Goal: Navigation & Orientation: Find specific page/section

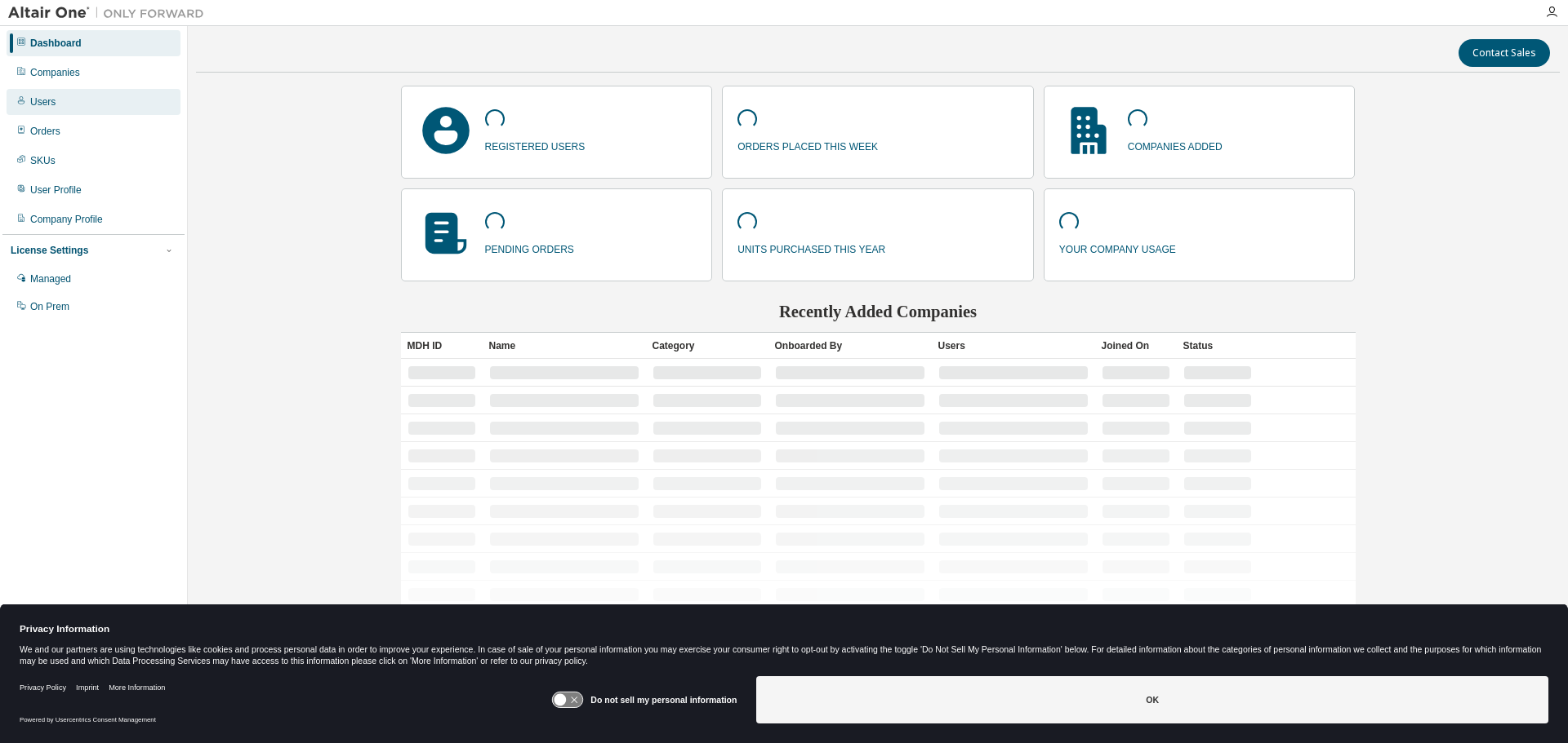
click at [55, 104] on div "Users" at bounding box center [92, 102] width 174 height 26
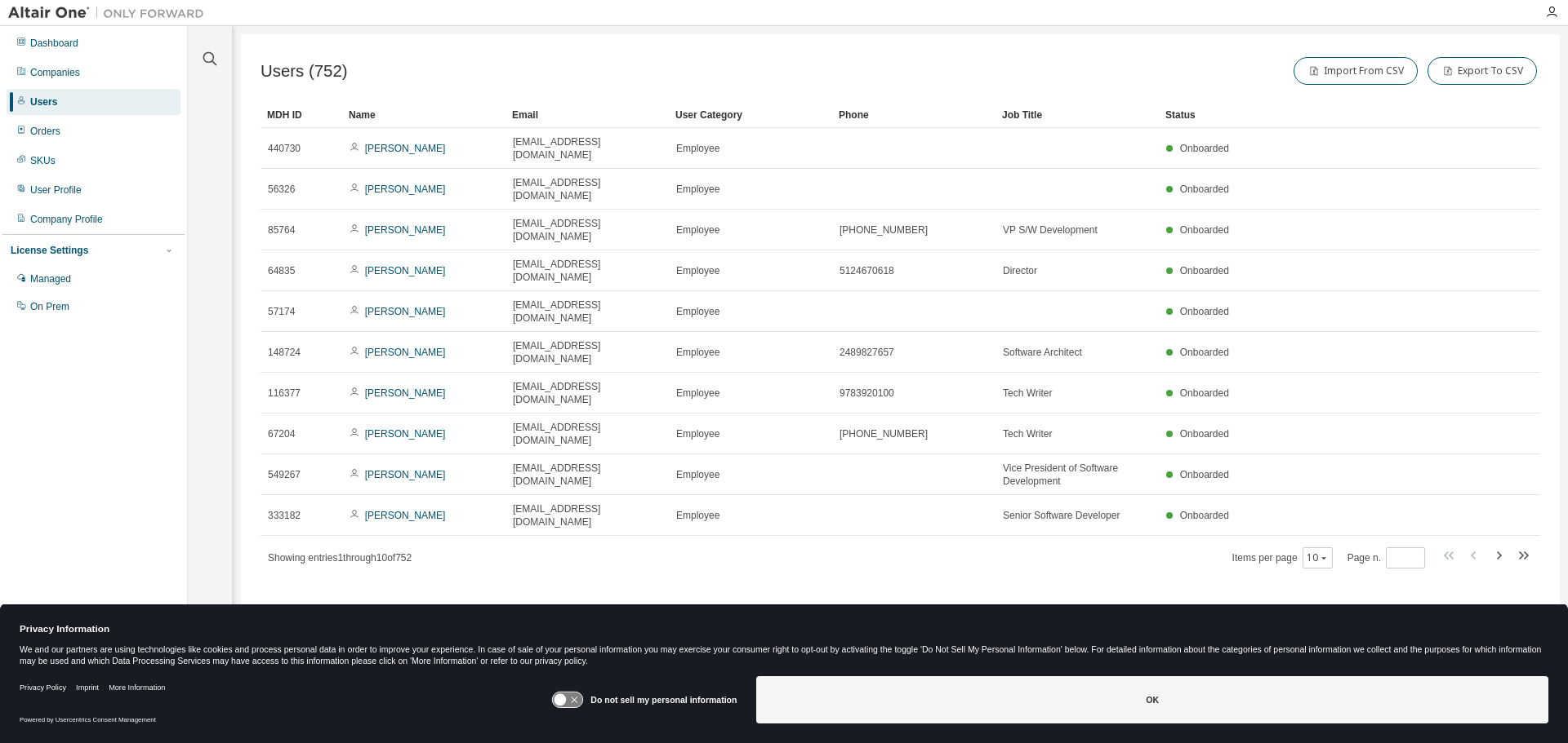
drag, startPoint x: 736, startPoint y: 59, endPoint x: 729, endPoint y: 58, distance: 7.1
click at [736, 58] on div "Users (752) Import From CSV Export To CSV" at bounding box center [900, 70] width 1280 height 34
click at [71, 44] on div "Dashboard" at bounding box center [54, 43] width 48 height 13
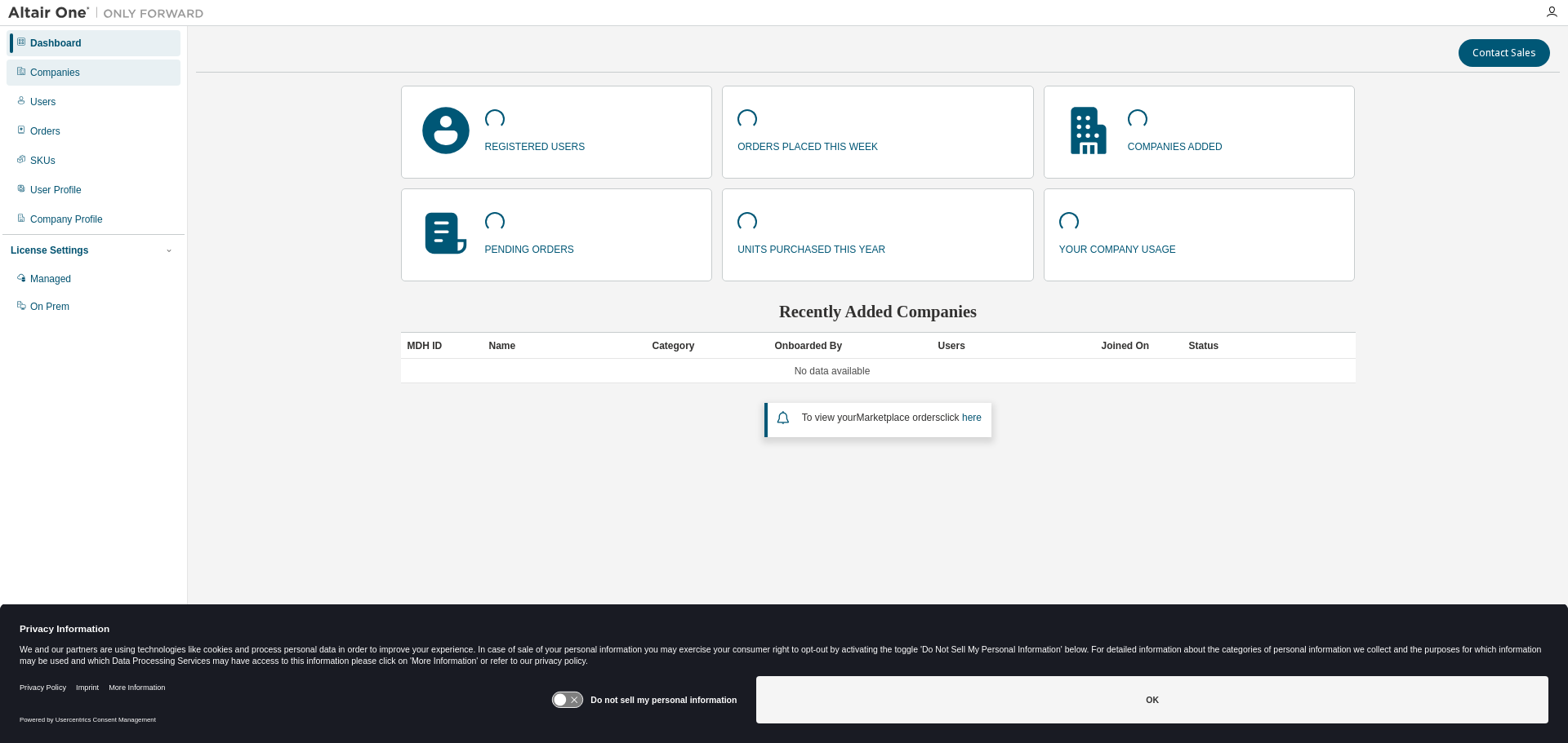
click at [69, 84] on div "Companies" at bounding box center [92, 73] width 174 height 26
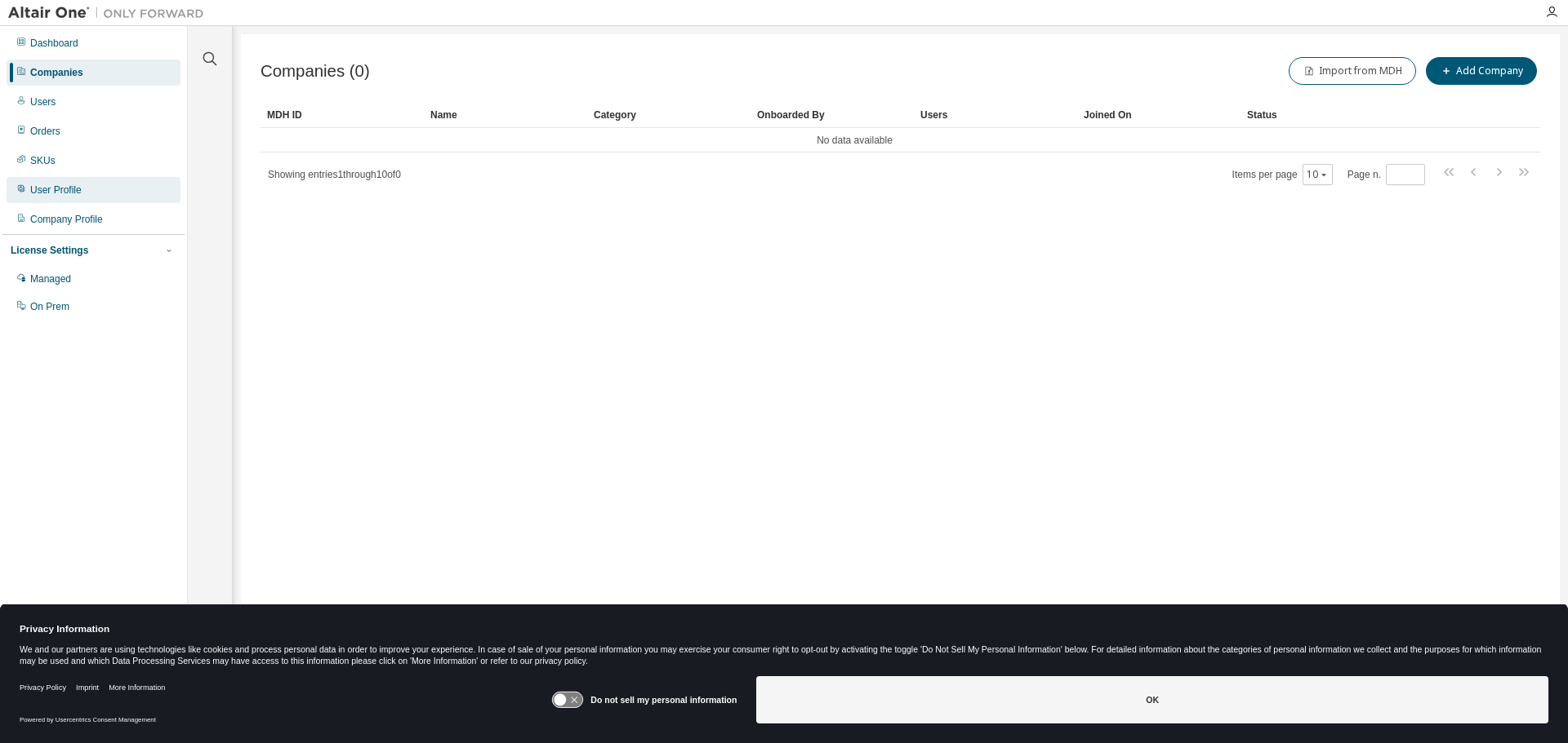
click at [66, 195] on div "User Profile" at bounding box center [55, 190] width 51 height 13
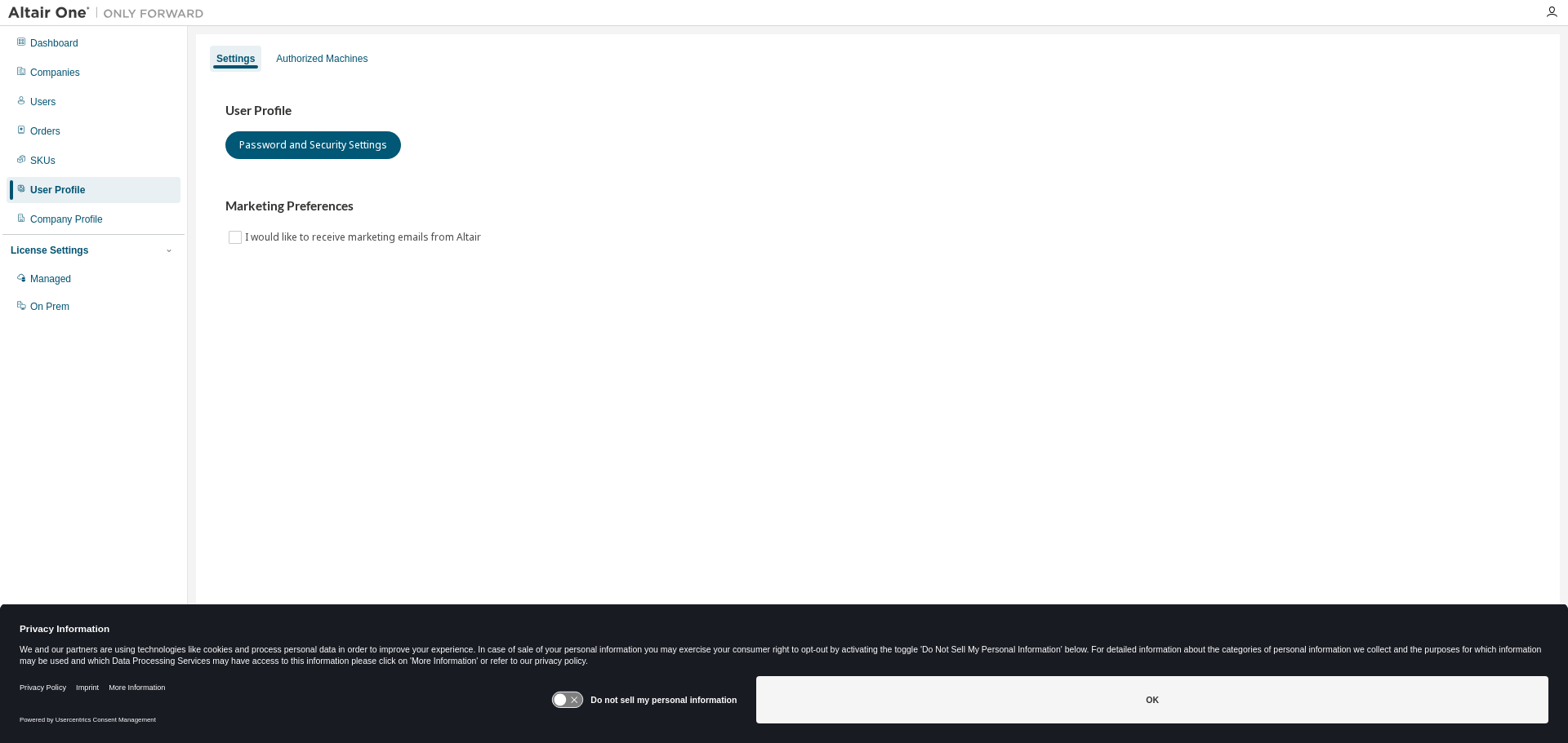
click at [669, 199] on h3 "Marketing Preferences" at bounding box center [877, 206] width 1305 height 17
click at [352, 62] on div "Authorized Machines" at bounding box center [322, 58] width 92 height 13
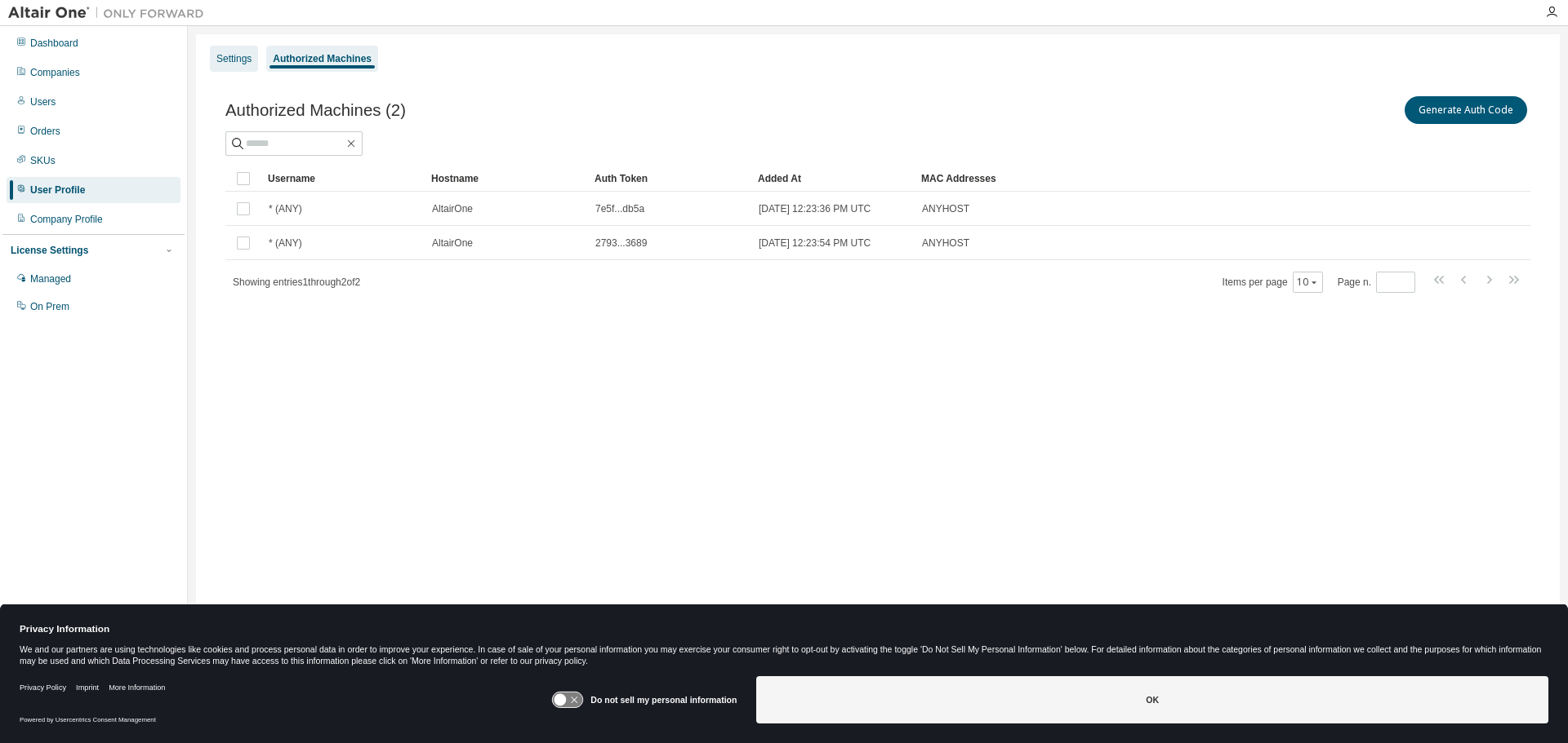
click at [224, 58] on div "Settings" at bounding box center [234, 58] width 35 height 13
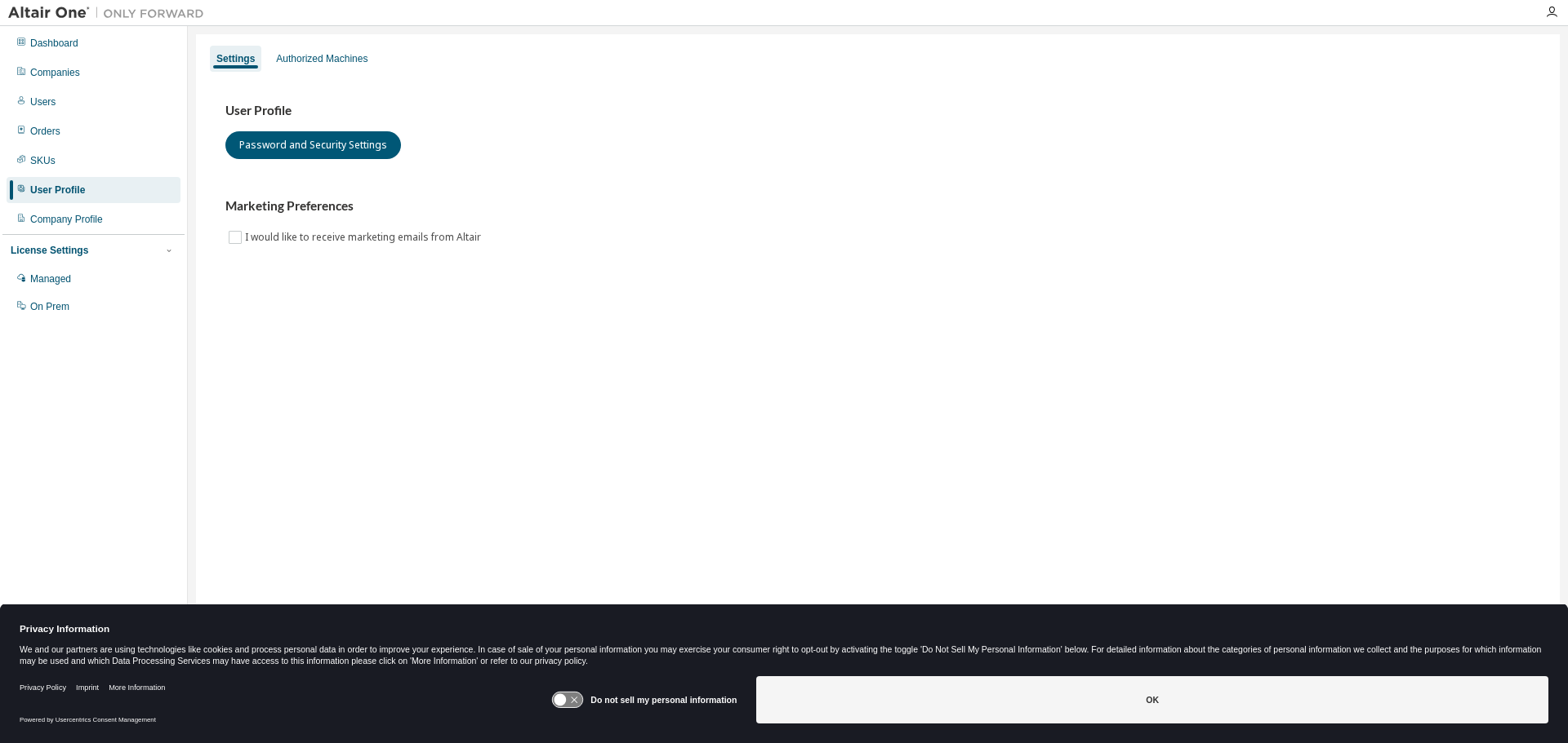
click at [541, 77] on div "User Profile Password and Security Settings Marketing Preferences I would like …" at bounding box center [878, 184] width 1344 height 223
click at [51, 107] on div "Users" at bounding box center [42, 101] width 26 height 13
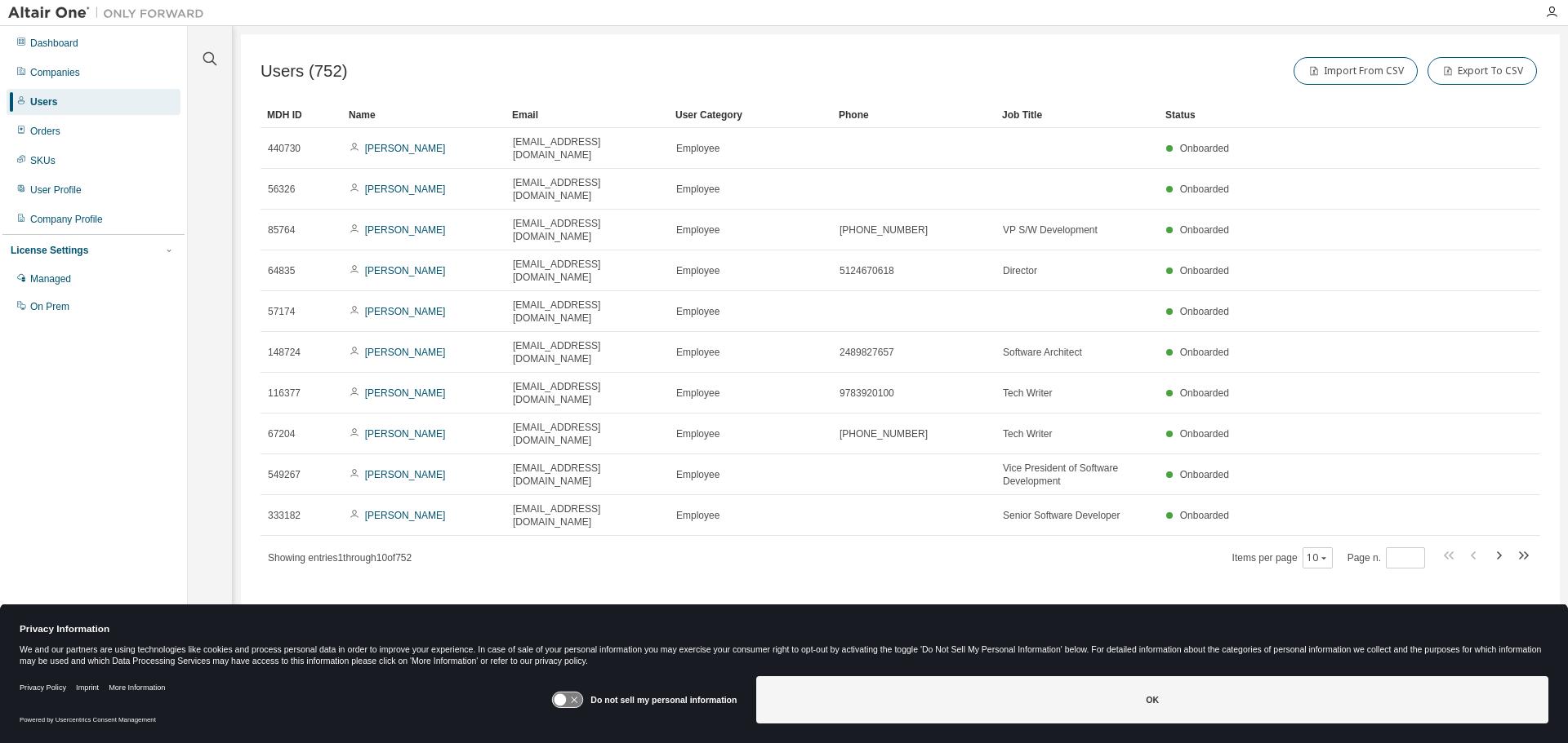
click at [709, 55] on div "Users (752) Import From CSV Export To CSV" at bounding box center [900, 70] width 1280 height 34
click at [753, 42] on div "Users (752) Import From CSV Export To CSV Clear Load Save Save As Field Operato…" at bounding box center [899, 361] width 1319 height 654
click at [83, 196] on div "User Profile" at bounding box center [92, 190] width 174 height 26
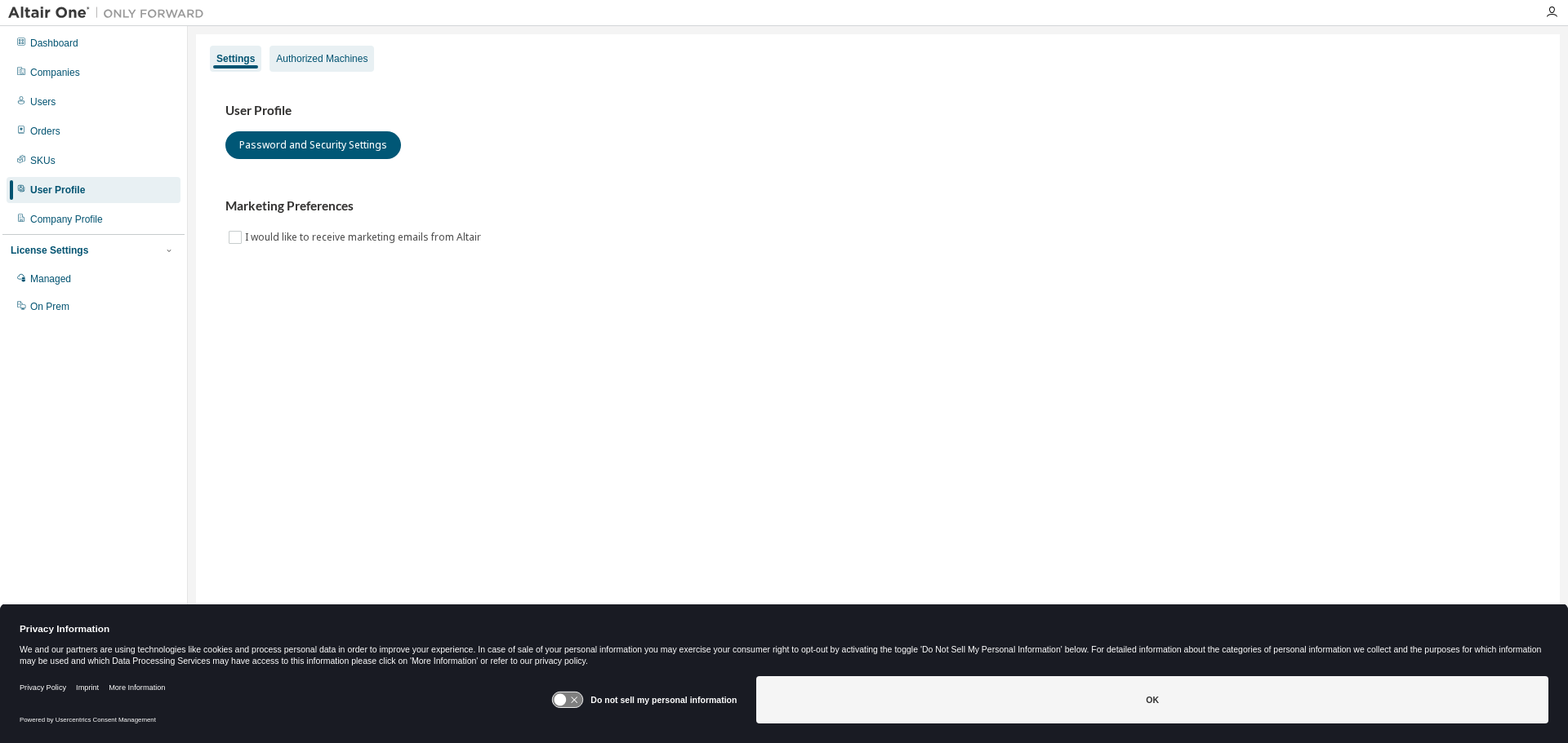
click at [323, 65] on div "Authorized Machines" at bounding box center [322, 59] width 105 height 26
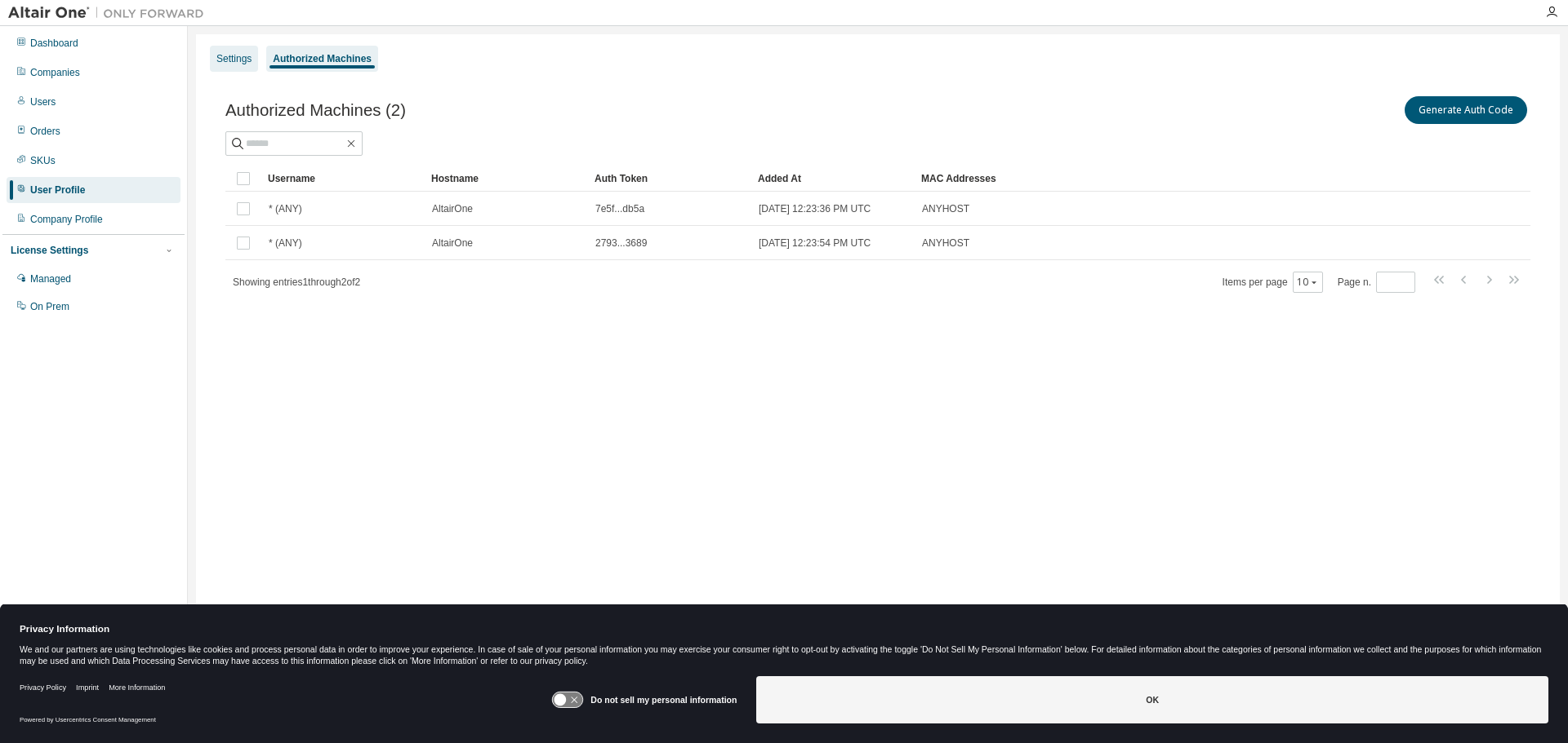
click at [229, 55] on div "Settings" at bounding box center [234, 58] width 35 height 13
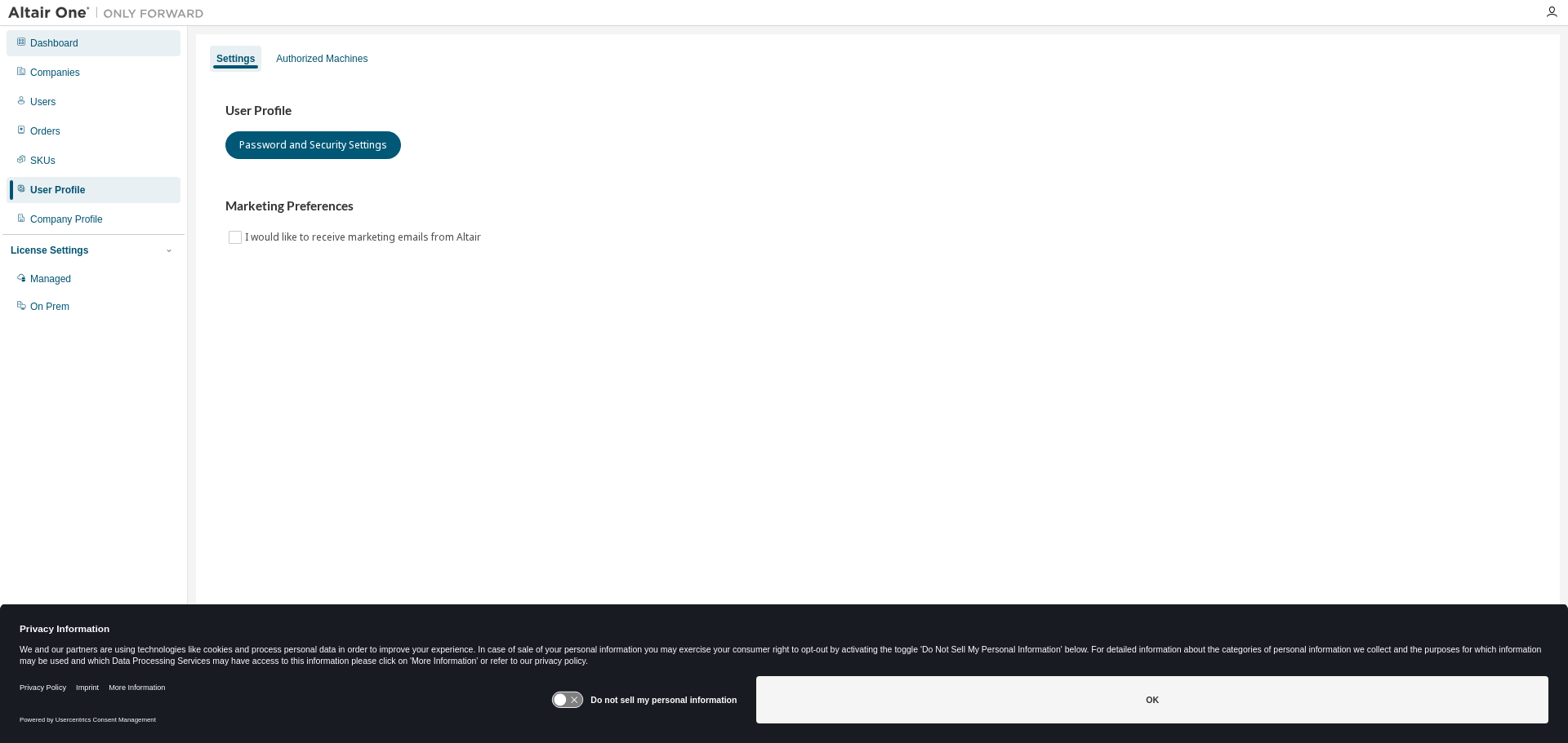
click at [42, 44] on div "Dashboard" at bounding box center [54, 43] width 48 height 13
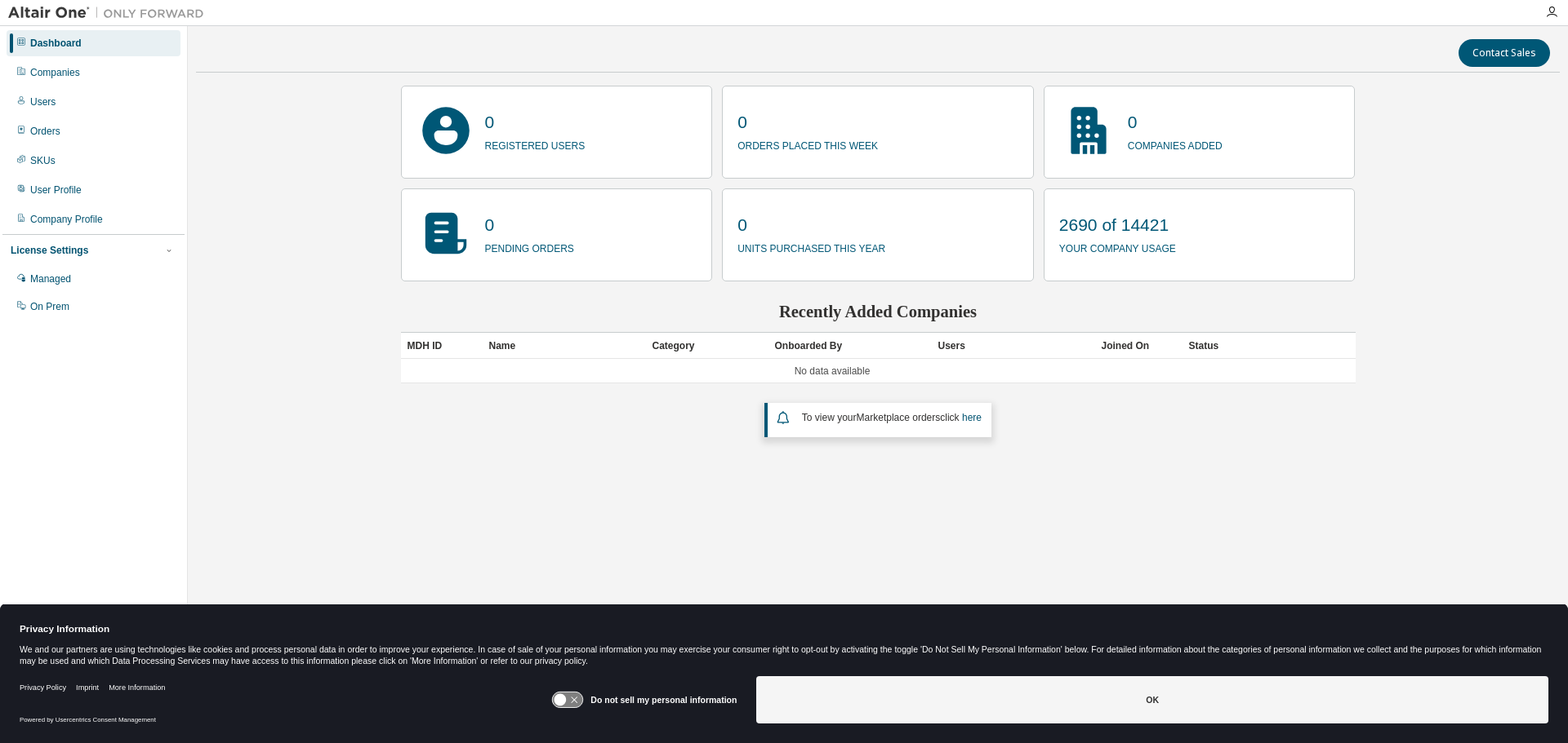
click at [307, 132] on div "Contact Sales 0 registered users 0 orders placed this week 0 companies added 0 …" at bounding box center [877, 361] width 1364 height 654
click at [1232, 431] on div "0 registered users 0 orders placed this week 0 companies added 0 pending orders…" at bounding box center [878, 261] width 955 height 352
click at [1197, 149] on p "companies added" at bounding box center [1175, 143] width 95 height 18
click at [96, 73] on div "Companies" at bounding box center [92, 73] width 174 height 26
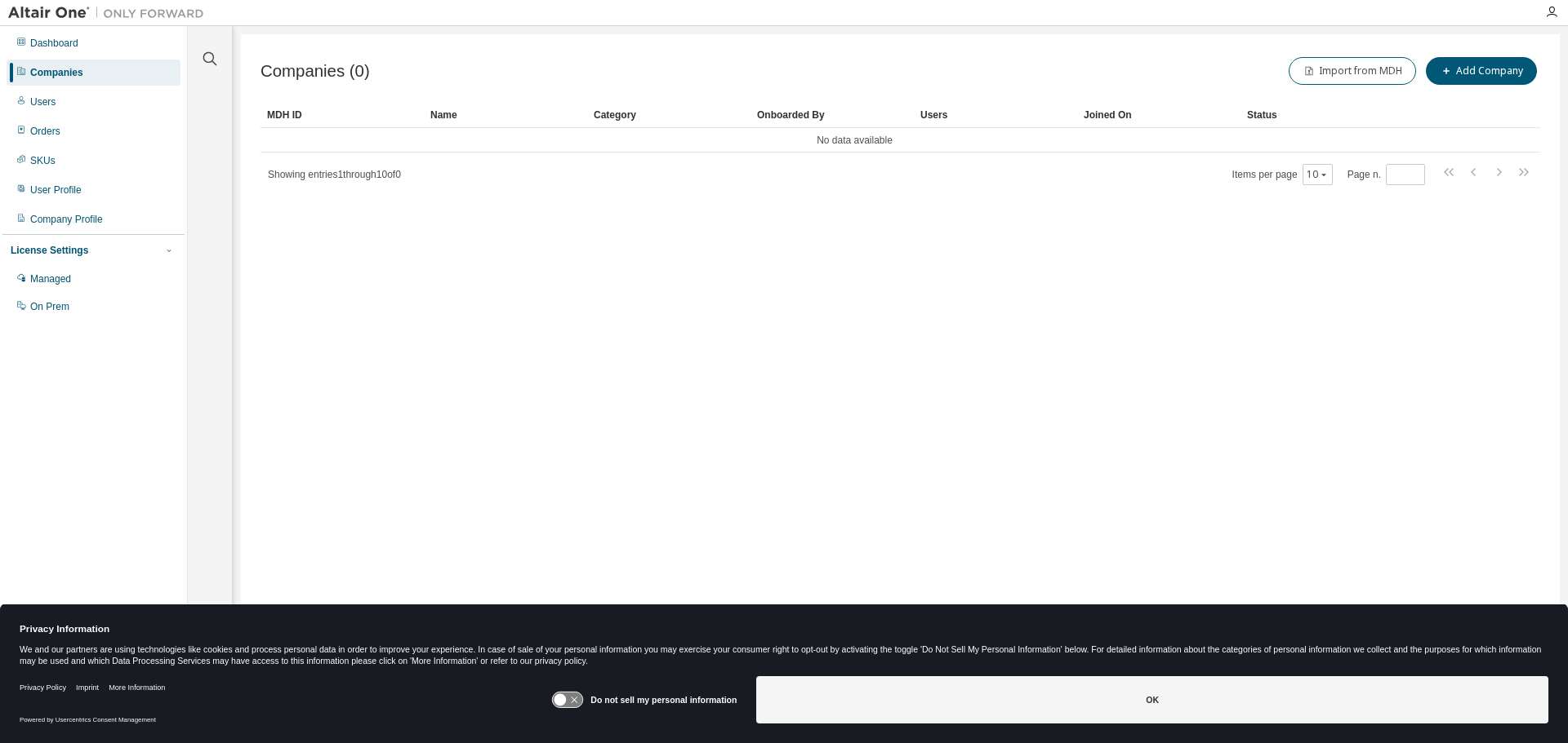
click at [1426, 66] on div "Import from MDH Add Company" at bounding box center [1220, 70] width 640 height 34
click at [1496, 75] on button "Add Company" at bounding box center [1482, 71] width 111 height 28
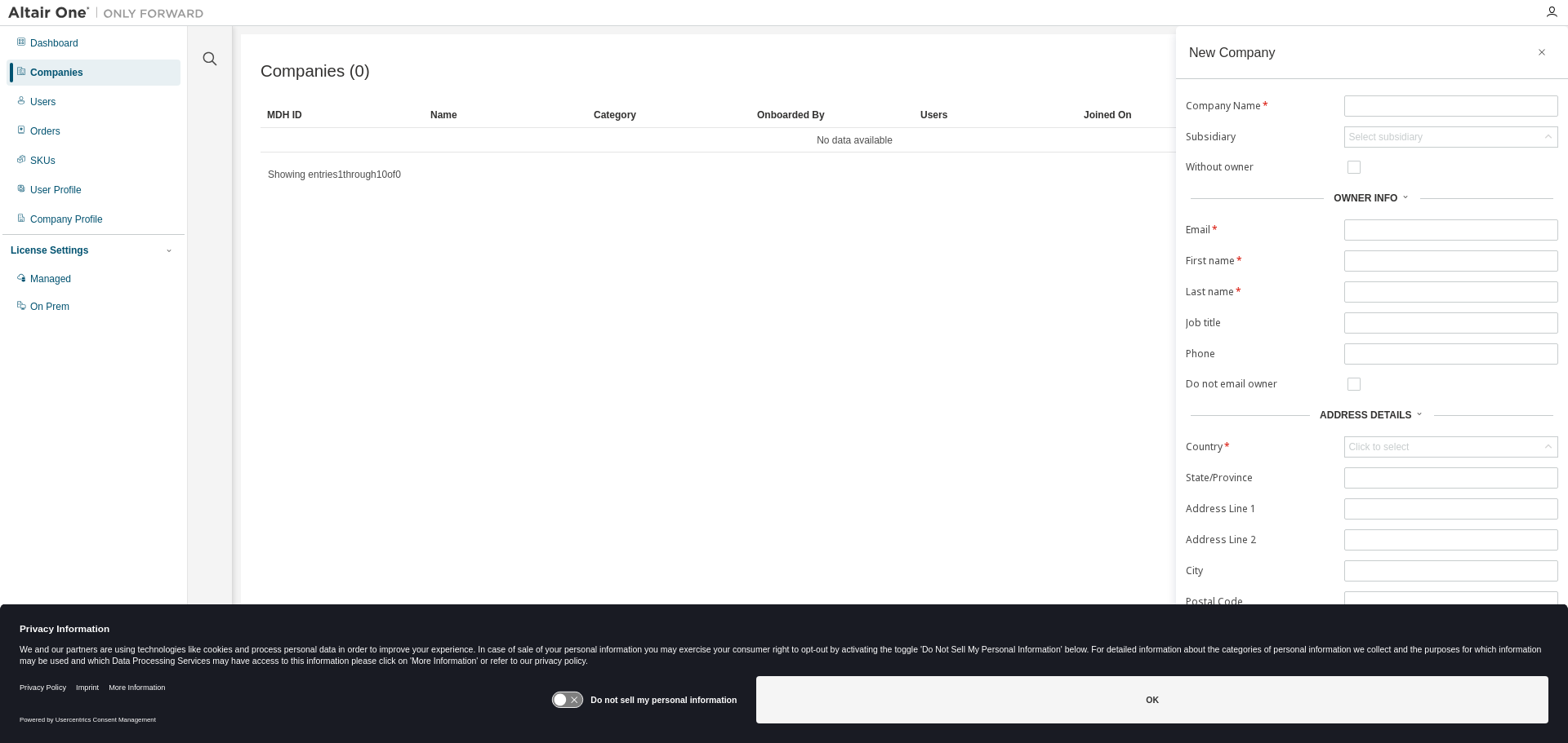
click at [963, 333] on div "Companies (0) Import from MDH Add Company Clear Load Save Save As Field Operato…" at bounding box center [899, 361] width 1319 height 654
click at [1547, 52] on icon "button" at bounding box center [1542, 52] width 11 height 13
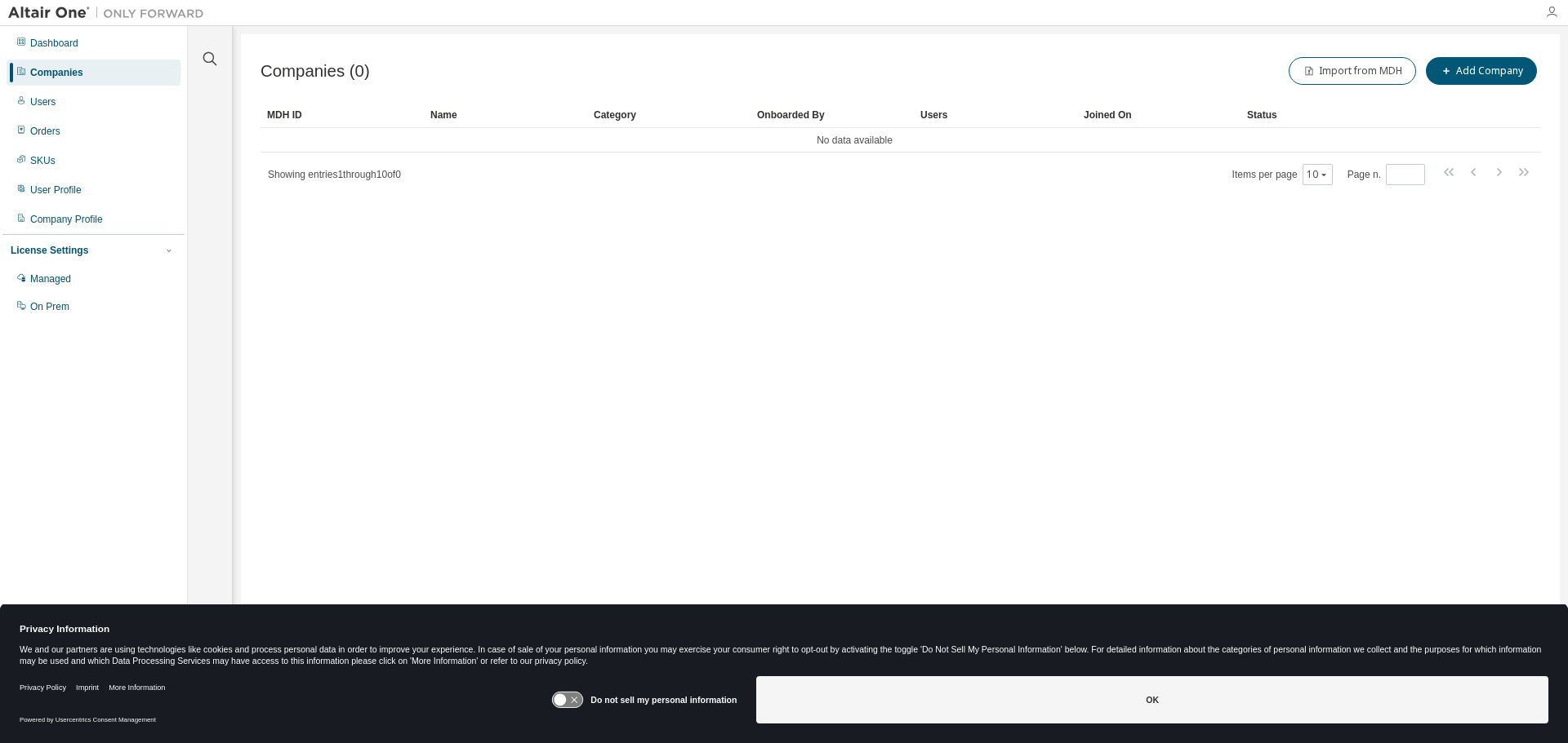
click at [1549, 5] on icon "button" at bounding box center [1551, 11] width 13 height 13
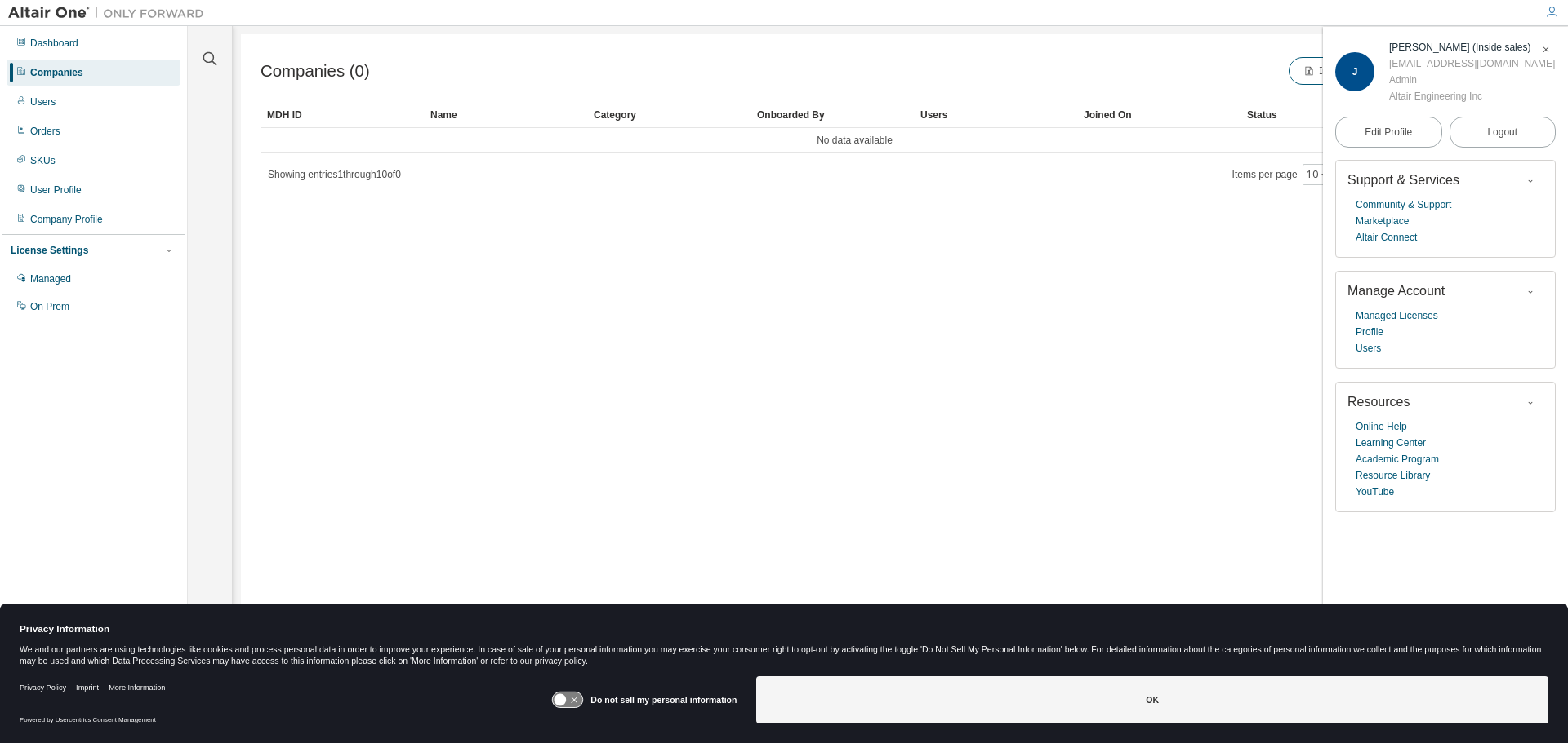
click at [1524, 294] on span "button" at bounding box center [1530, 292] width 17 height 18
click at [1068, 284] on div "Companies (0) Import from MDH Add Company Clear Load Save Save As Field Operato…" at bounding box center [899, 361] width 1319 height 654
click at [1059, 70] on div "Import from MDH Add Company" at bounding box center [1220, 70] width 640 height 34
